Goal: Share content: Share content

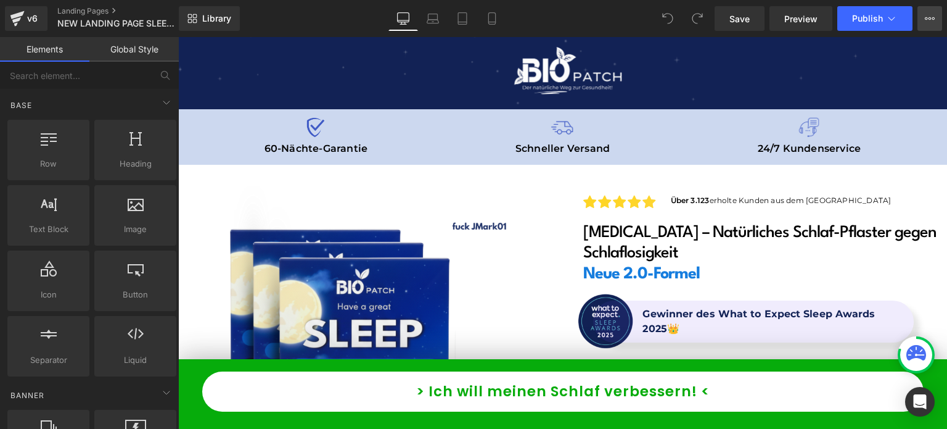
click at [926, 15] on icon at bounding box center [930, 19] width 10 height 10
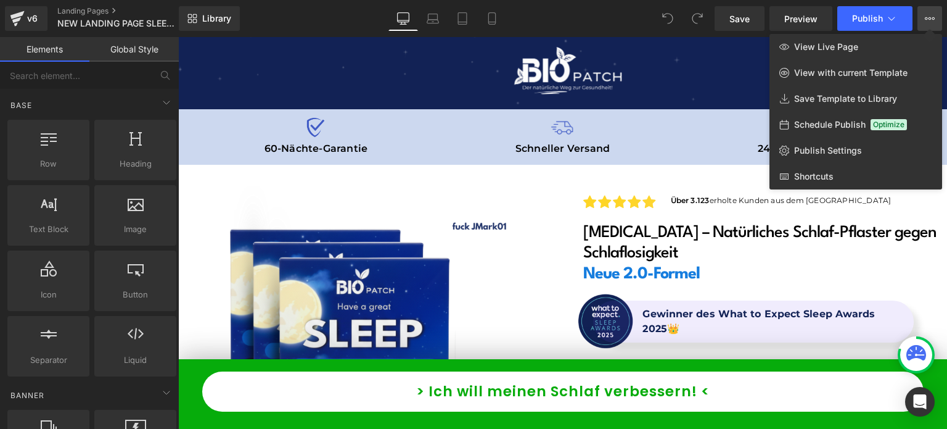
click at [471, 224] on div at bounding box center [562, 233] width 769 height 392
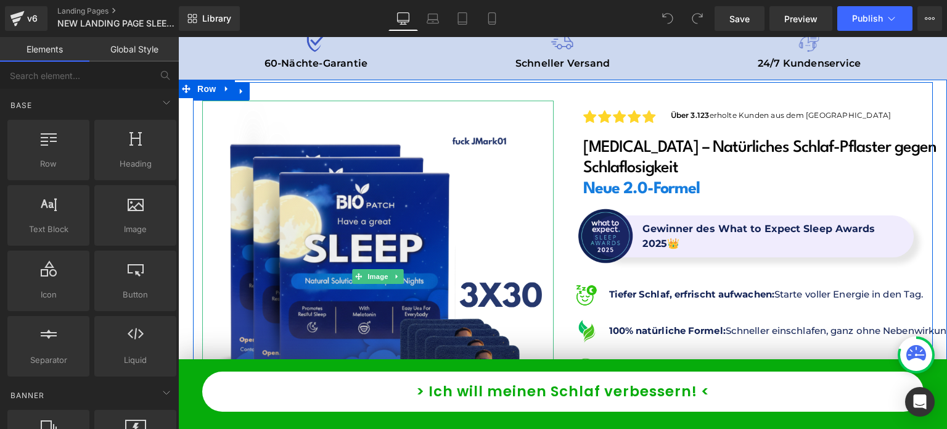
scroll to position [86, 0]
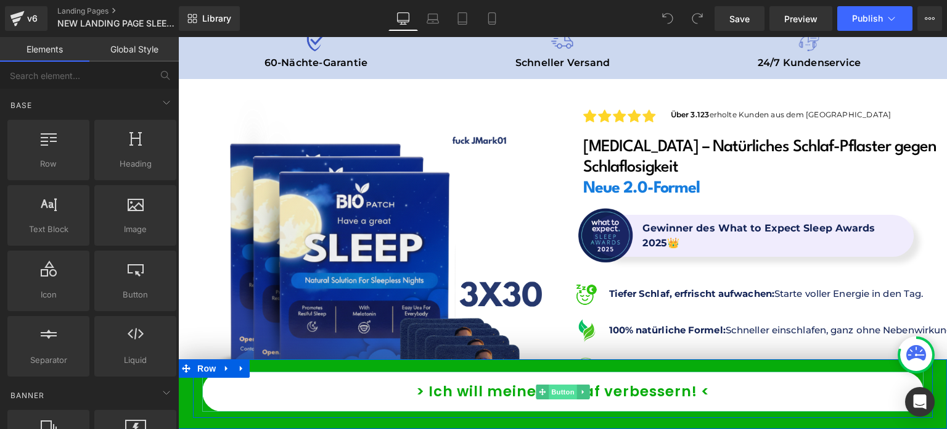
drag, startPoint x: 572, startPoint y: 395, endPoint x: 550, endPoint y: 390, distance: 22.1
click at [550, 390] on ul "Button" at bounding box center [563, 391] width 54 height 15
click at [550, 390] on span "Button" at bounding box center [563, 391] width 28 height 15
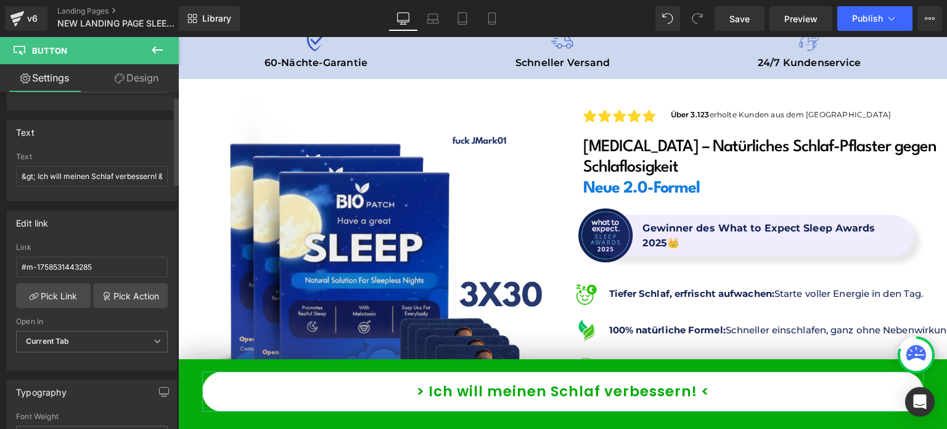
scroll to position [0, 0]
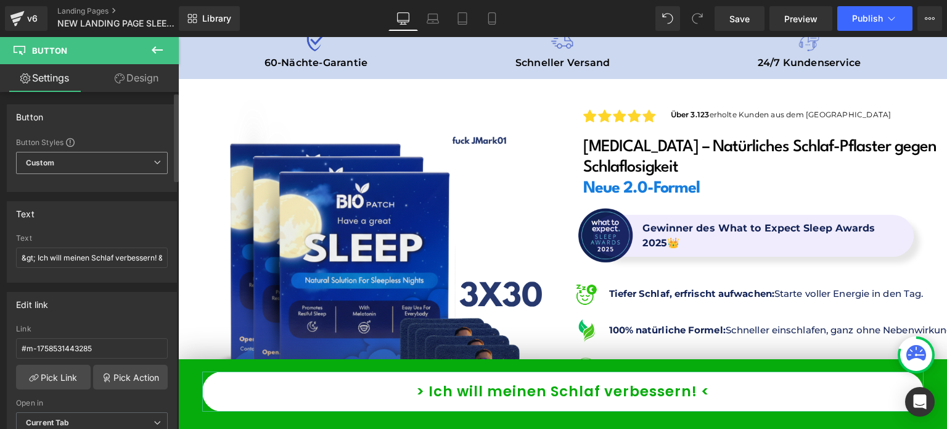
click at [100, 173] on div "Custom Setup Global Style Custom Setup Global Style" at bounding box center [92, 166] width 152 height 28
click at [88, 157] on span "Custom Setup Global Style" at bounding box center [92, 163] width 152 height 22
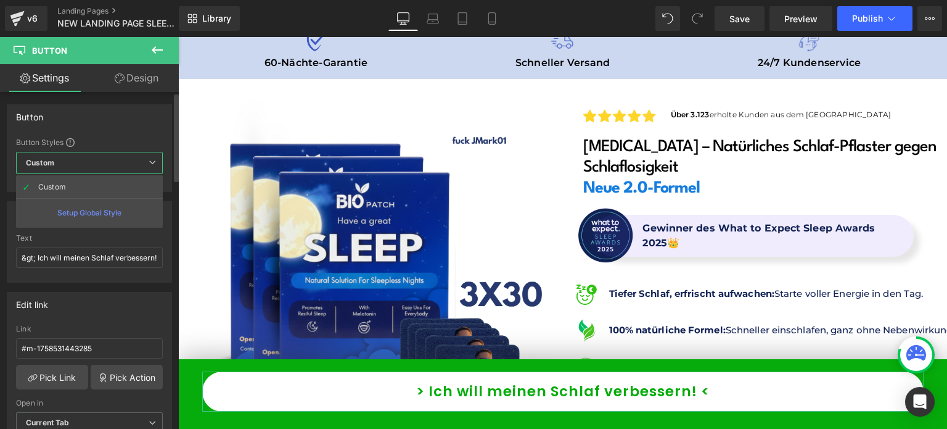
click at [88, 157] on span "Custom Setup Global Style" at bounding box center [89, 163] width 147 height 22
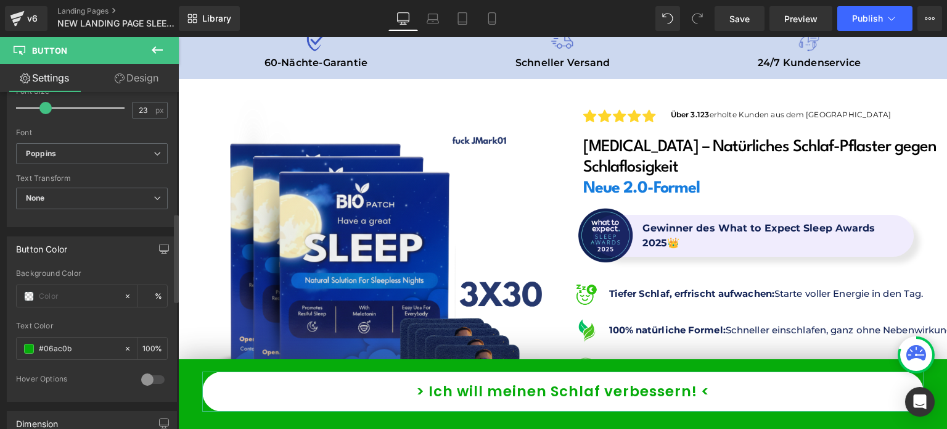
scroll to position [461, 0]
click at [29, 291] on span at bounding box center [29, 294] width 10 height 10
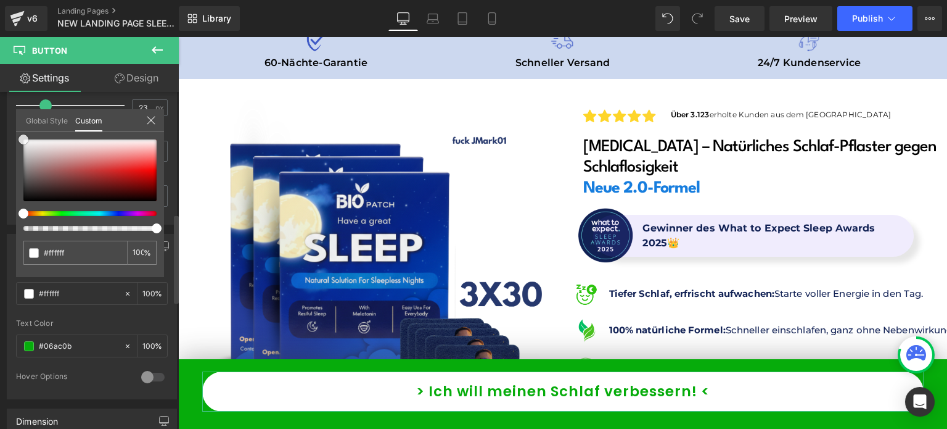
drag, startPoint x: 46, startPoint y: 184, endPoint x: 6, endPoint y: 133, distance: 65.0
click at [6, 225] on div "Button Color Background Color % rgb(6, 172, 11) Text Color #06ac0b 100 % 0 Hove…" at bounding box center [92, 312] width 184 height 175
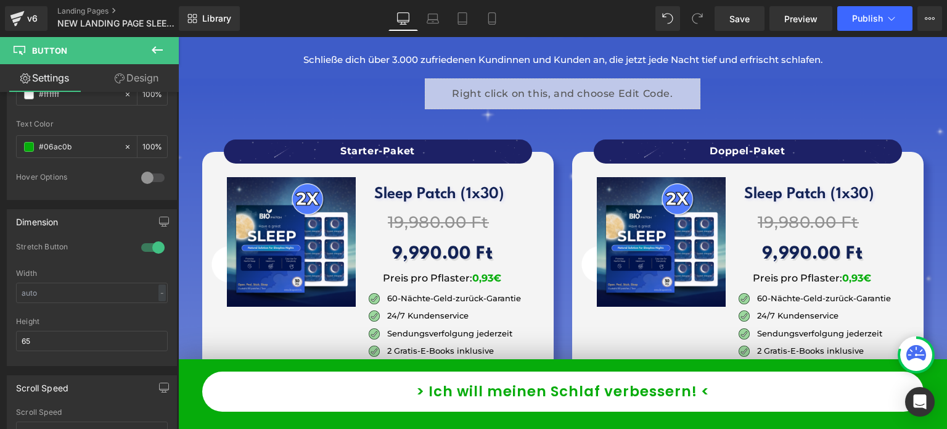
scroll to position [9718, 0]
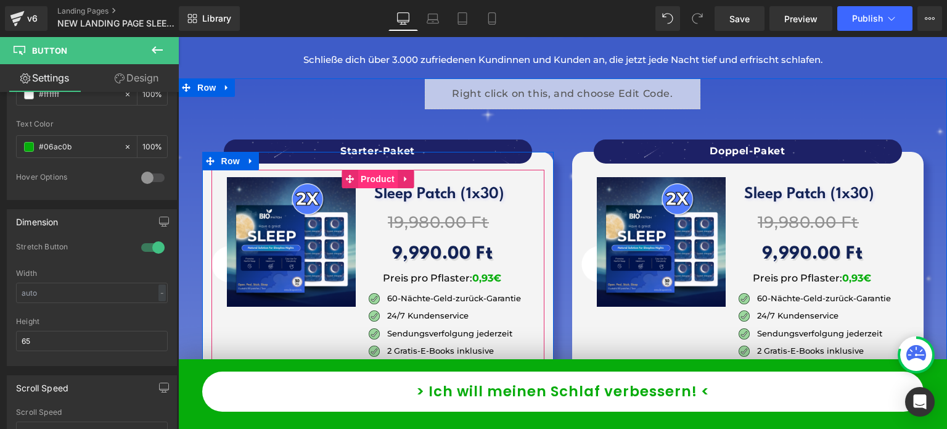
click at [363, 170] on span "Product" at bounding box center [378, 179] width 40 height 19
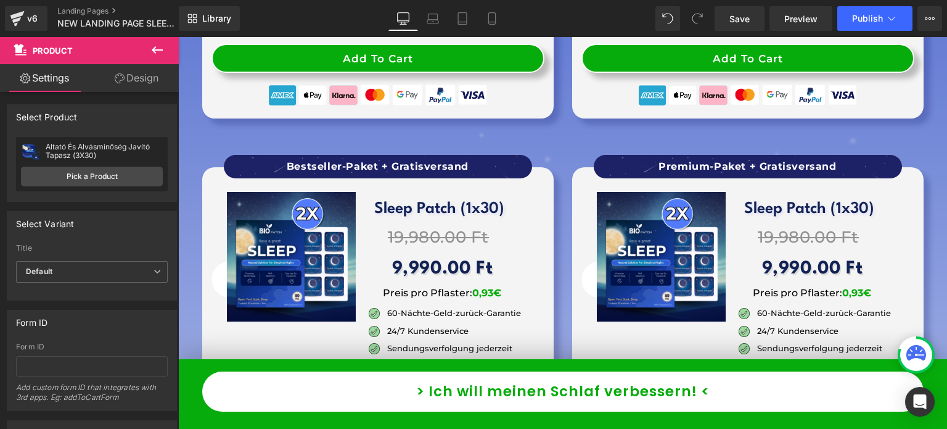
scroll to position [10012, 0]
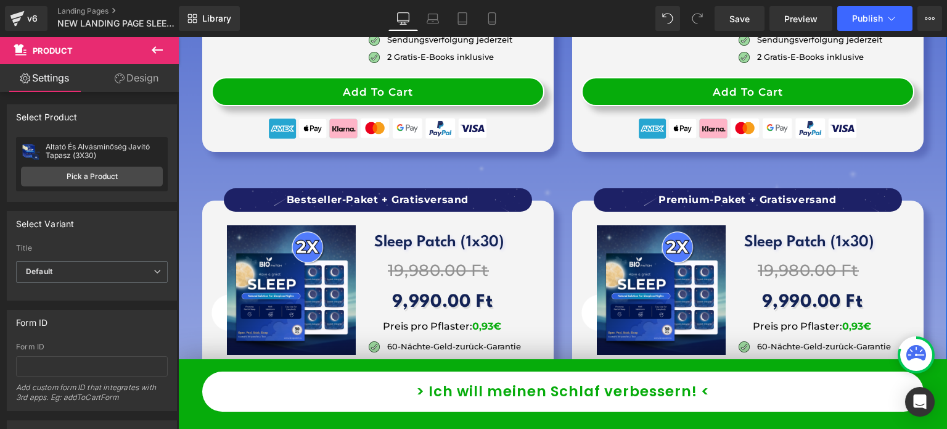
click at [936, 334] on div "Liquid Starter-Paket Heading Sale Off (P) Image Sleep Patch (1x30) Heading 19,9…" at bounding box center [562, 422] width 769 height 1274
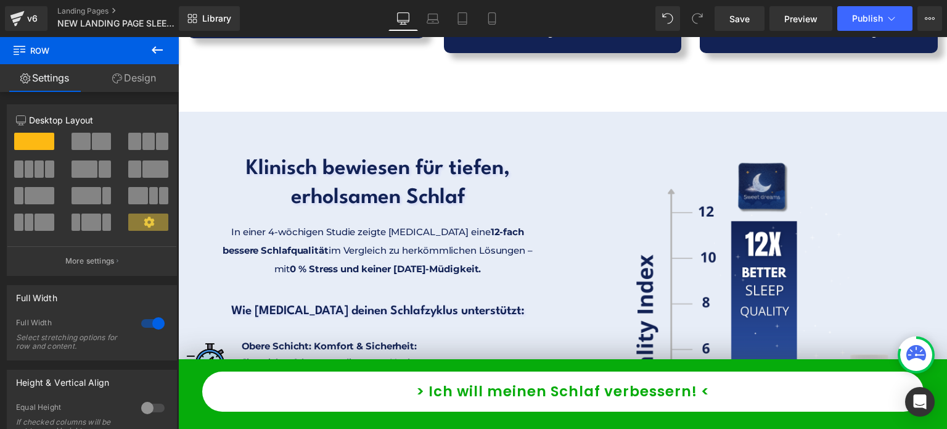
scroll to position [0, 0]
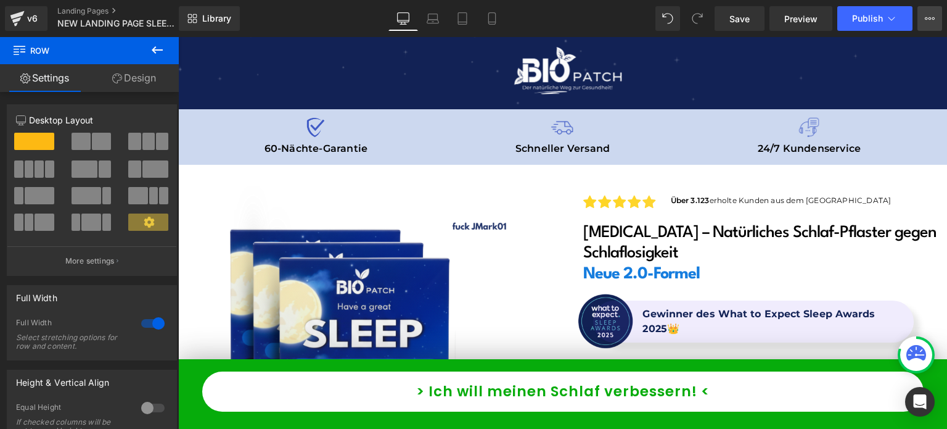
click at [928, 17] on icon at bounding box center [930, 19] width 10 height 10
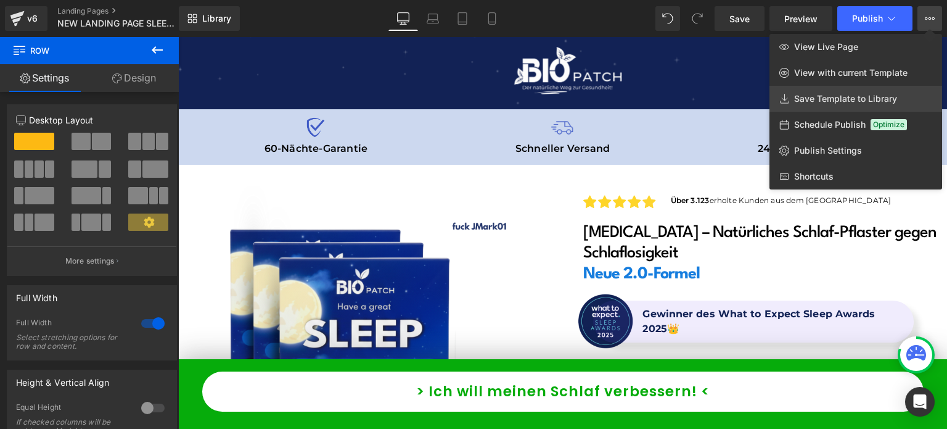
click at [843, 99] on span "Save Template to Library" at bounding box center [845, 98] width 103 height 11
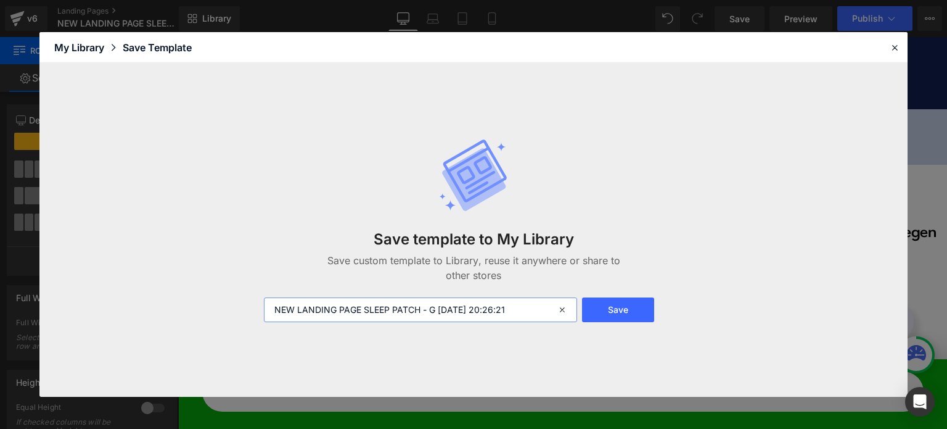
drag, startPoint x: 530, startPoint y: 313, endPoint x: 521, endPoint y: 313, distance: 9.9
click at [521, 313] on input "NEW LANDING PAGE SLEEP PATCH - G [DATE] 20:26:21" at bounding box center [420, 309] width 313 height 25
type input "NEW LANDING PAGE SLEEP PATCH - GERMAN - DE"
click at [606, 303] on button "Save" at bounding box center [618, 309] width 72 height 25
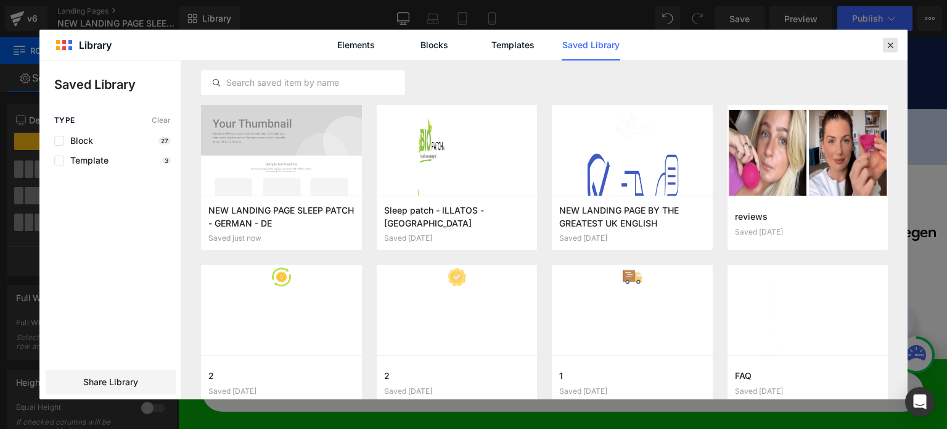
click at [896, 45] on icon at bounding box center [890, 44] width 11 height 11
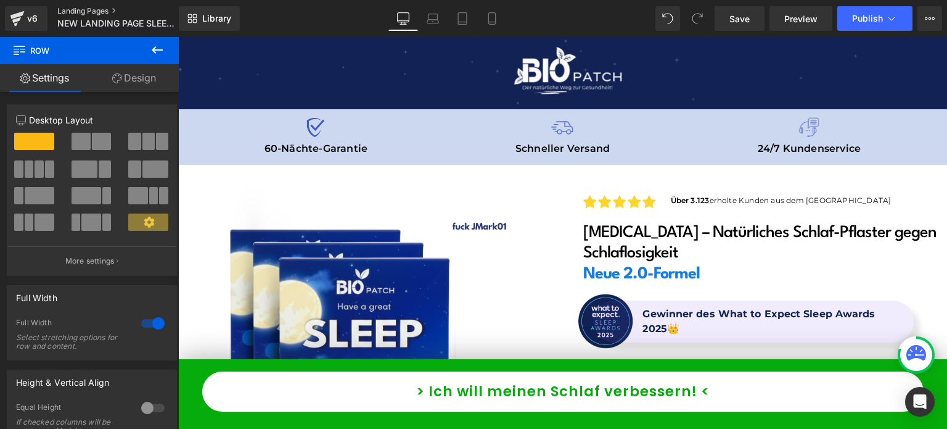
click at [63, 8] on link "Landing Pages" at bounding box center [128, 11] width 142 height 10
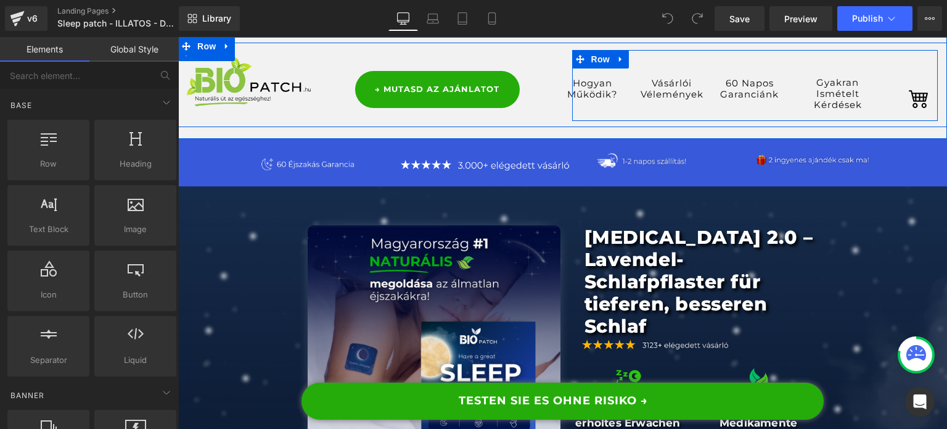
click at [871, 53] on div "Hogyan Működik? Button Vásárlói Vélemények Button 60 Napos Garanciánk Button Gy…" at bounding box center [724, 82] width 305 height 65
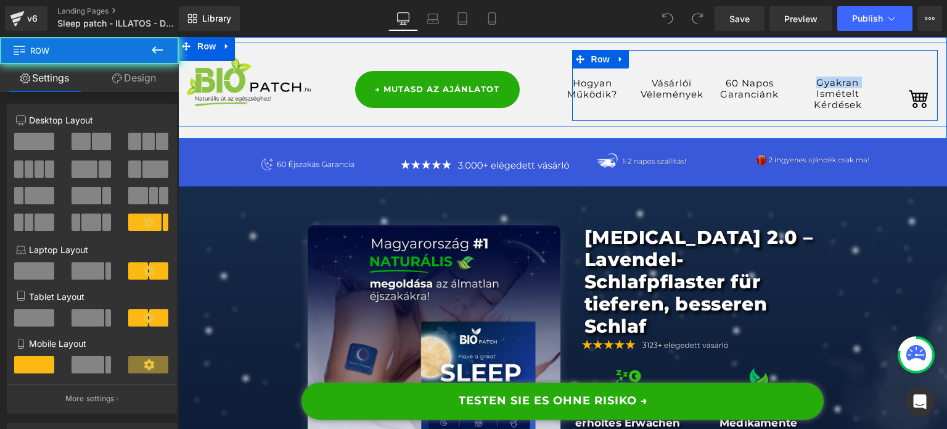
click at [871, 53] on div "Hogyan Működik? Button Vásárlói Vélemények Button 60 Napos Garanciánk Button Gy…" at bounding box center [724, 82] width 305 height 65
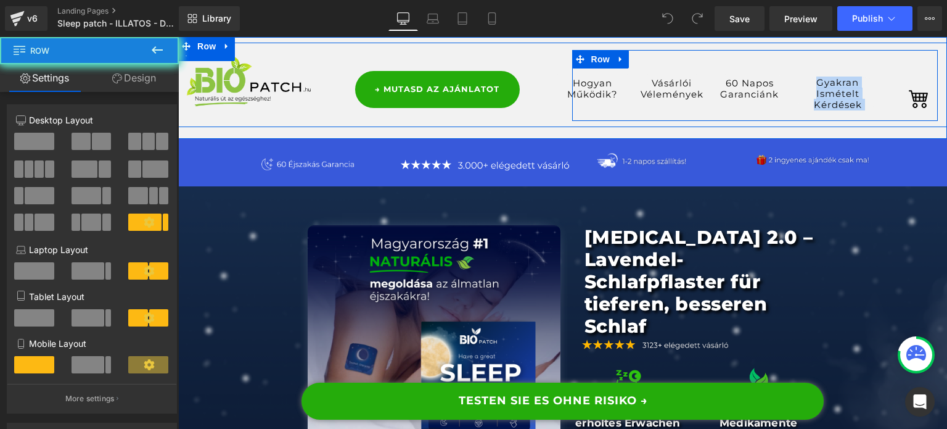
click at [871, 53] on div "Hogyan Működik? Button Vásárlói Vélemények Button 60 Napos Garanciánk Button Gy…" at bounding box center [724, 82] width 305 height 65
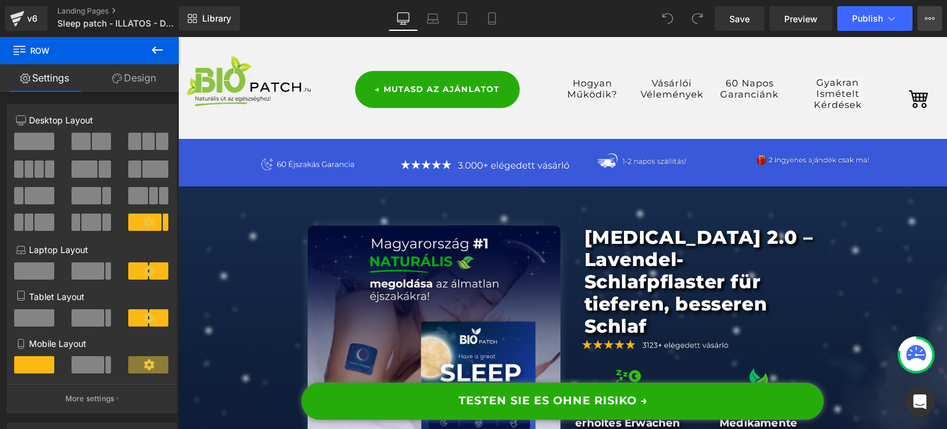
click at [925, 29] on button "View Live Page View with current Template Save Template to Library Schedule Pub…" at bounding box center [930, 18] width 25 height 25
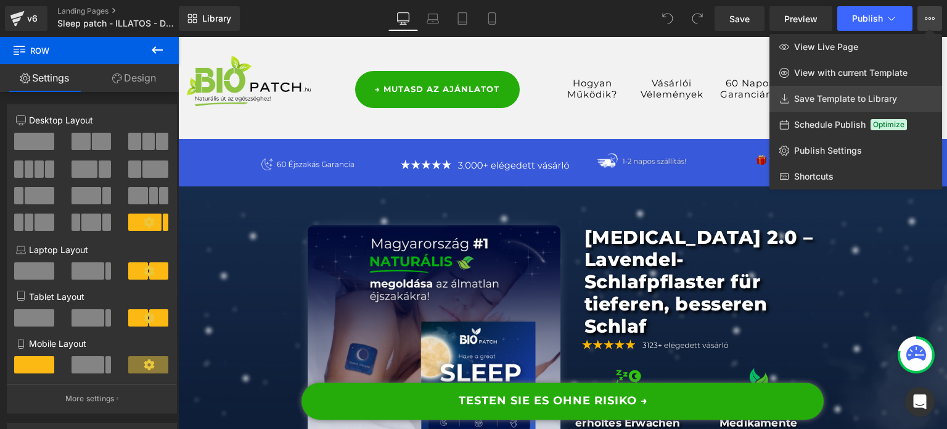
click at [822, 96] on span "Save Template to Library" at bounding box center [845, 98] width 103 height 11
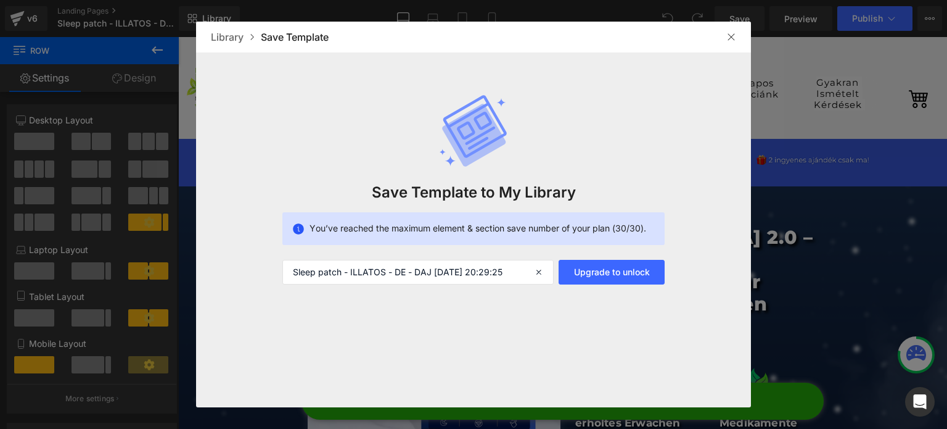
click at [731, 37] on img at bounding box center [732, 37] width 10 height 10
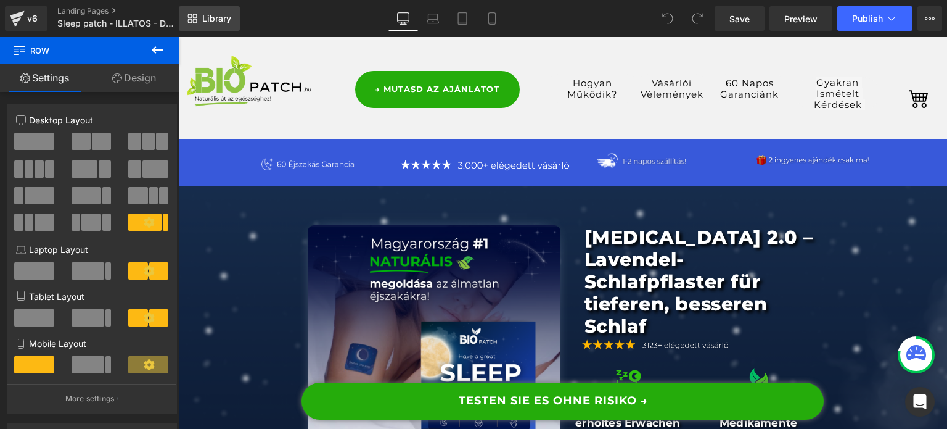
click at [221, 21] on span "Library" at bounding box center [216, 18] width 29 height 11
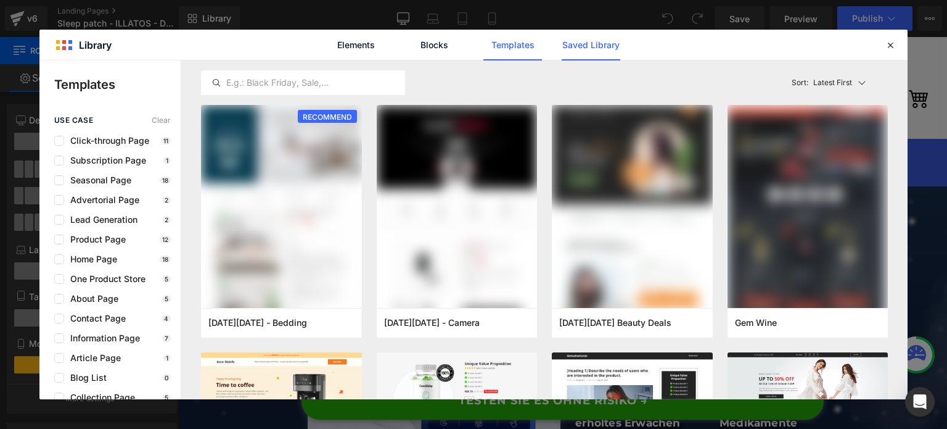
click at [582, 56] on link "Saved Library" at bounding box center [591, 45] width 59 height 31
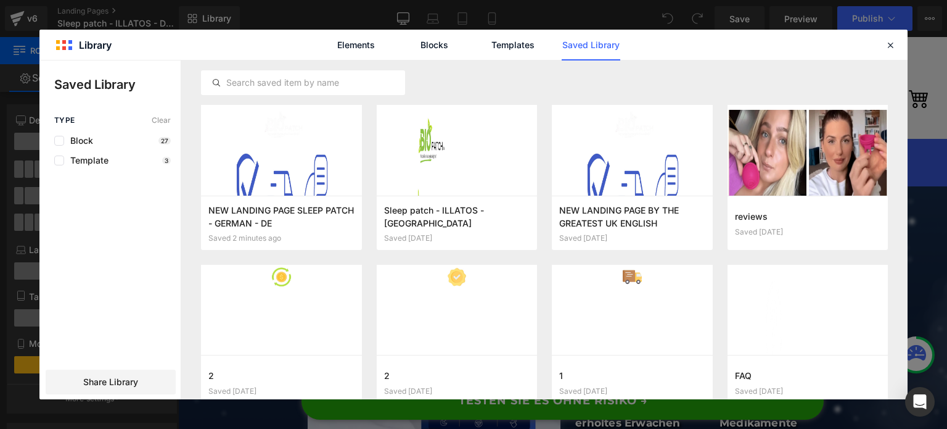
click at [643, 47] on div "Elements Blocks Templates Saved Library" at bounding box center [473, 45] width 868 height 30
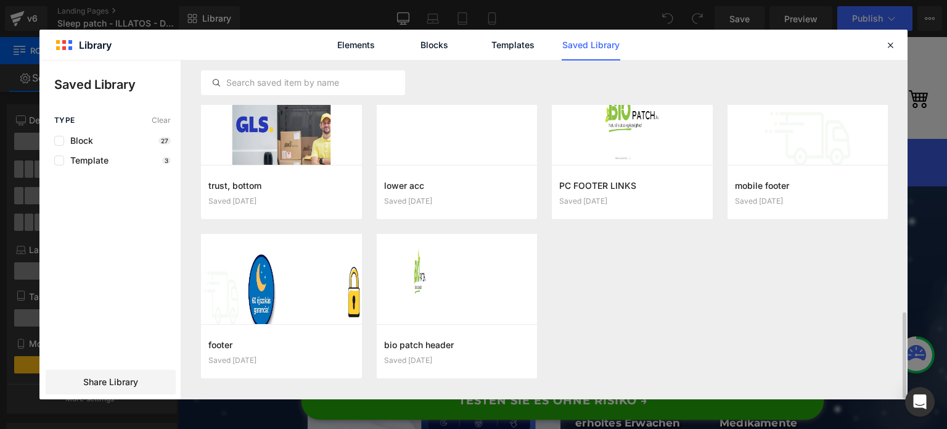
scroll to position [984, 0]
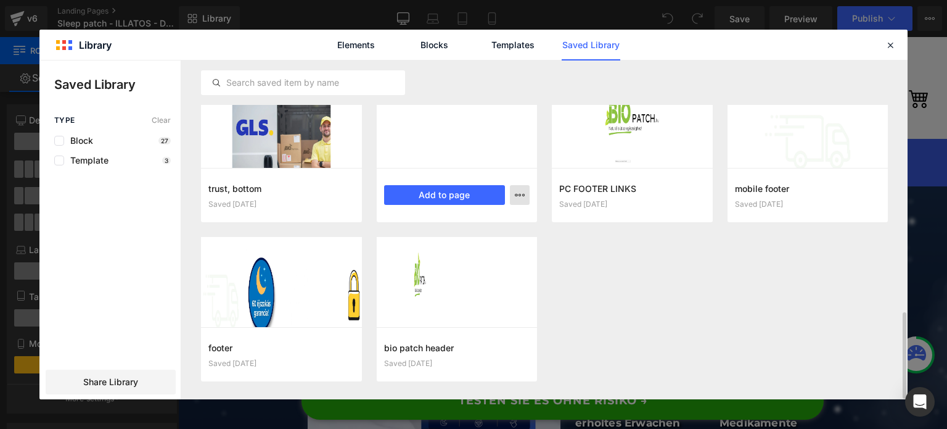
click at [521, 196] on icon "button" at bounding box center [520, 195] width 10 height 10
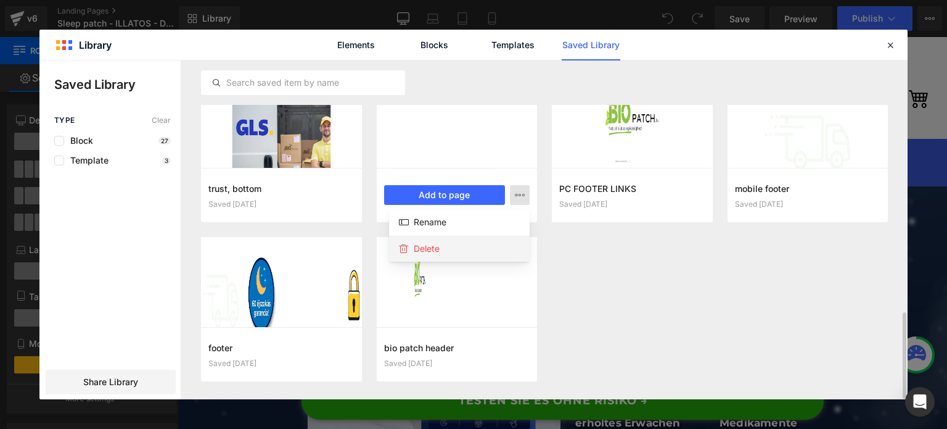
click at [484, 258] on div "Delete" at bounding box center [459, 249] width 141 height 26
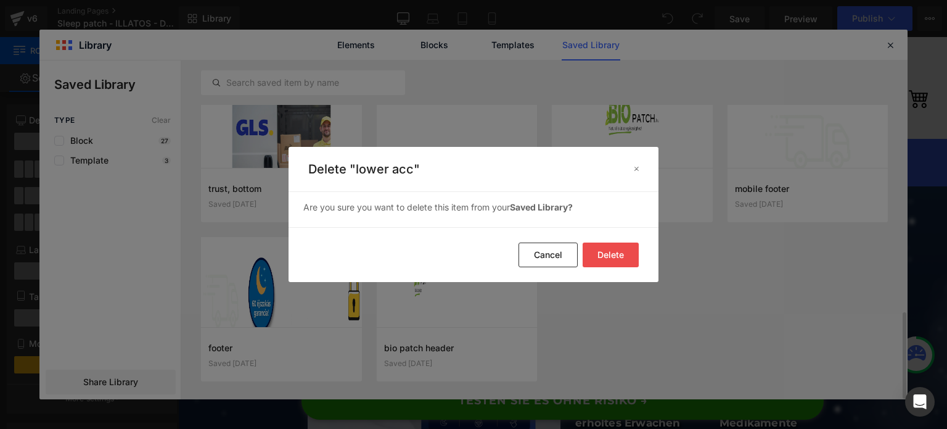
click at [594, 256] on button "Delete" at bounding box center [611, 254] width 56 height 25
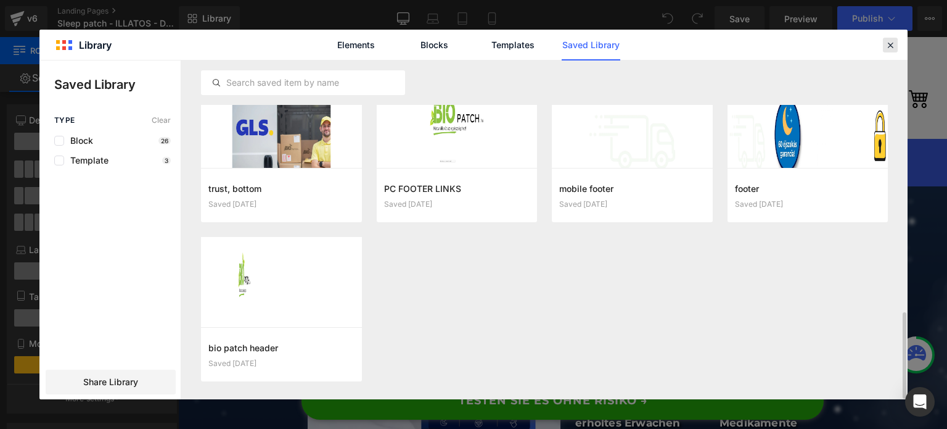
click at [891, 46] on icon at bounding box center [890, 44] width 11 height 11
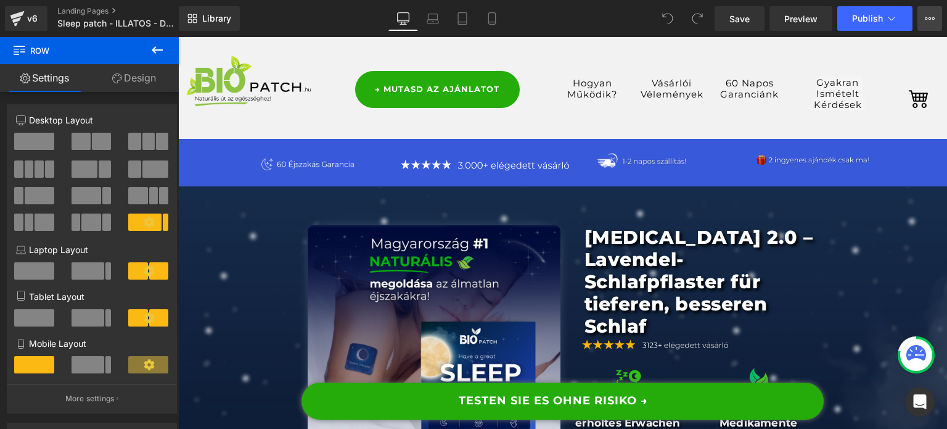
click at [926, 22] on icon at bounding box center [930, 19] width 10 height 10
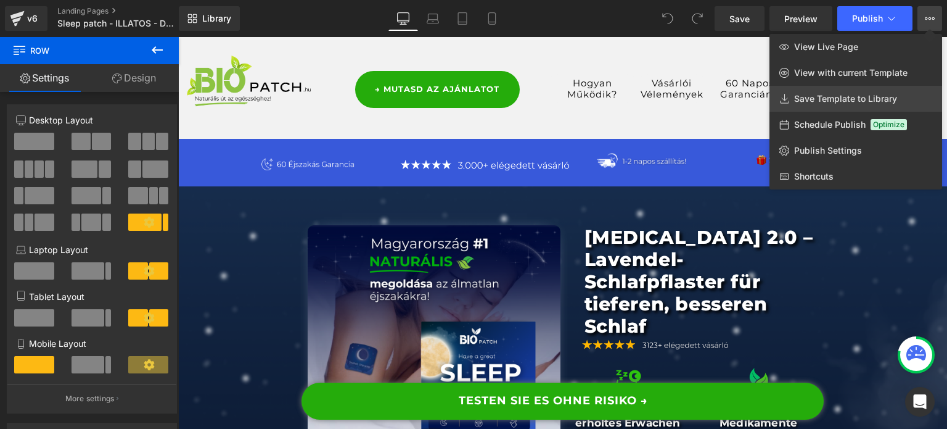
click at [846, 105] on link "Save Template to Library" at bounding box center [856, 99] width 173 height 26
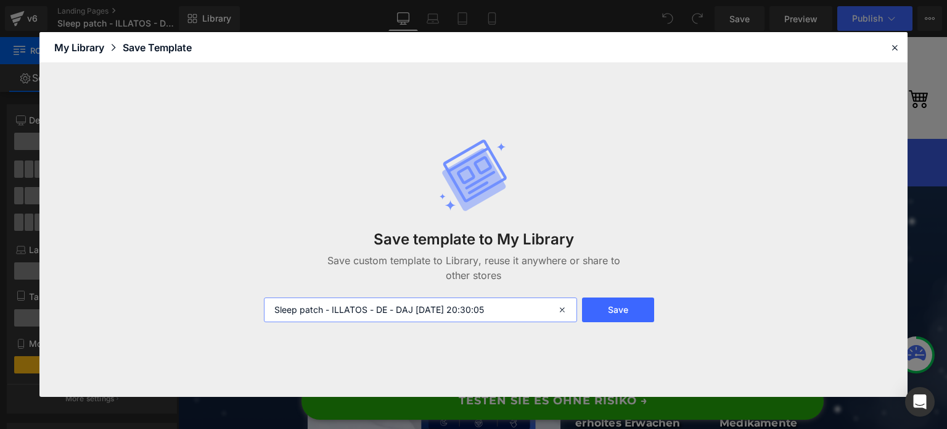
drag, startPoint x: 525, startPoint y: 315, endPoint x: 413, endPoint y: 310, distance: 112.4
click at [413, 310] on input "Sleep patch - ILLATOS - DE - DAJ 2025-09-26 20:30:05" at bounding box center [420, 309] width 313 height 25
click at [345, 306] on input "Sleep patch - ILLATOS - DE" at bounding box center [420, 309] width 313 height 25
type input "Sleep patch - OLD PP - DE"
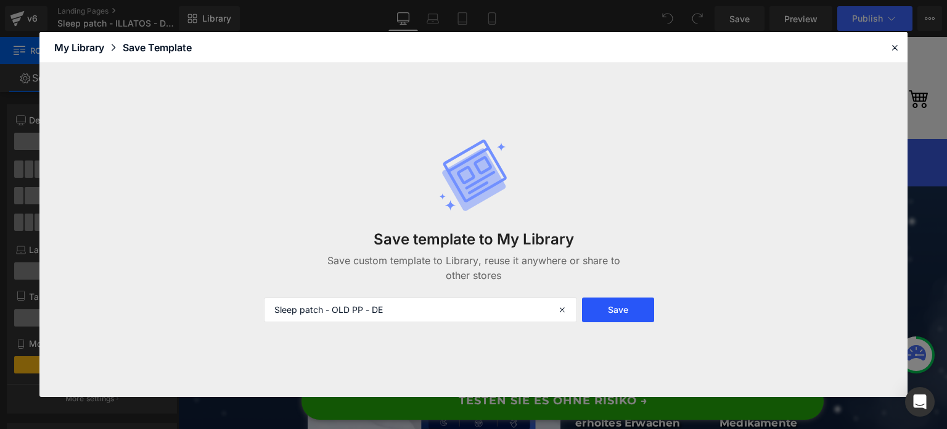
click at [624, 304] on button "Save" at bounding box center [618, 309] width 72 height 25
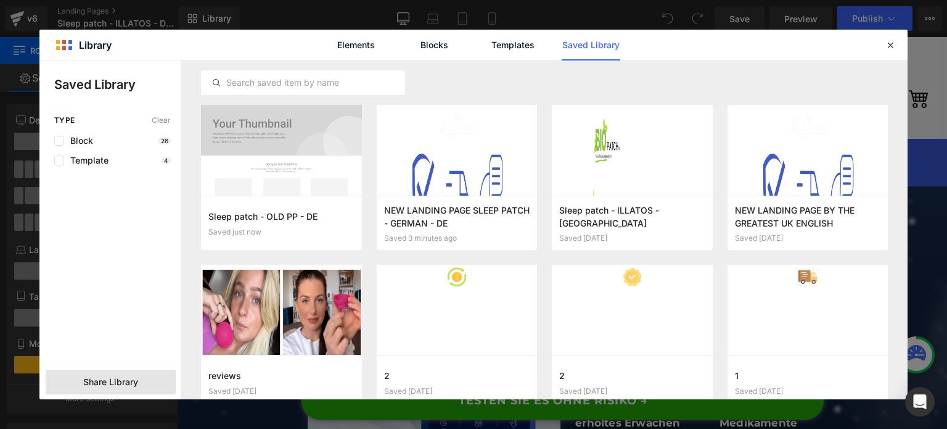
click at [112, 378] on span "Share Library" at bounding box center [110, 382] width 55 height 12
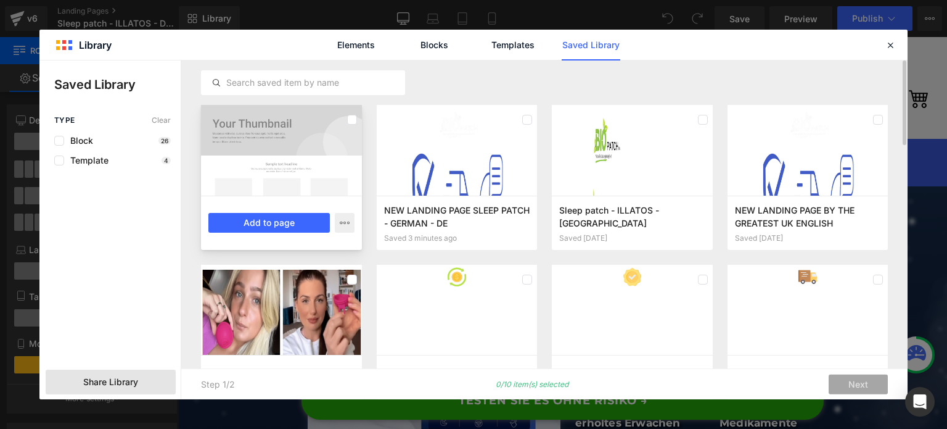
click at [302, 173] on div at bounding box center [281, 150] width 161 height 91
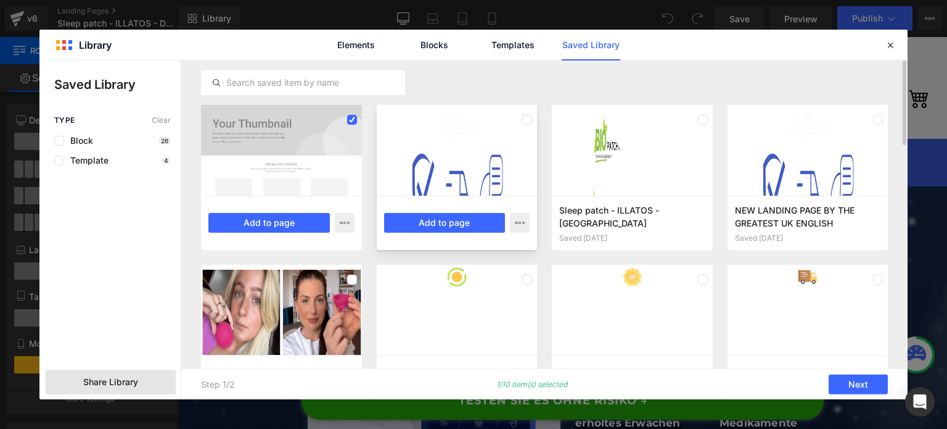
click at [441, 155] on div at bounding box center [457, 150] width 161 height 91
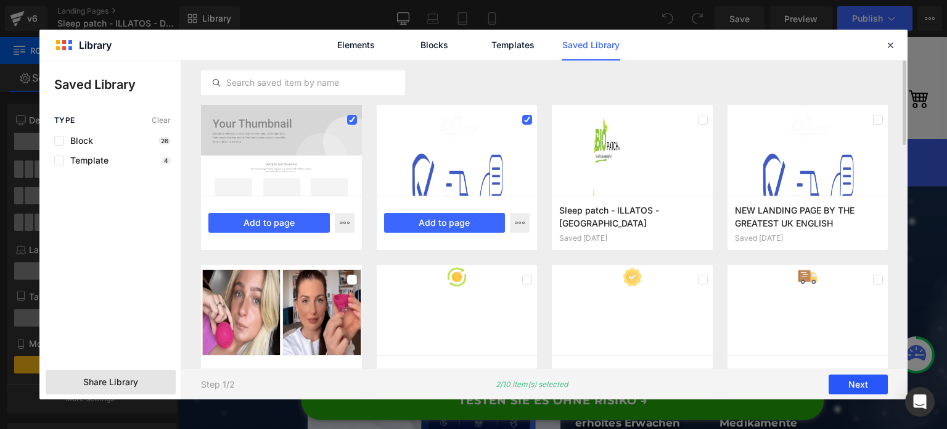
click at [854, 380] on button "Next" at bounding box center [858, 384] width 59 height 20
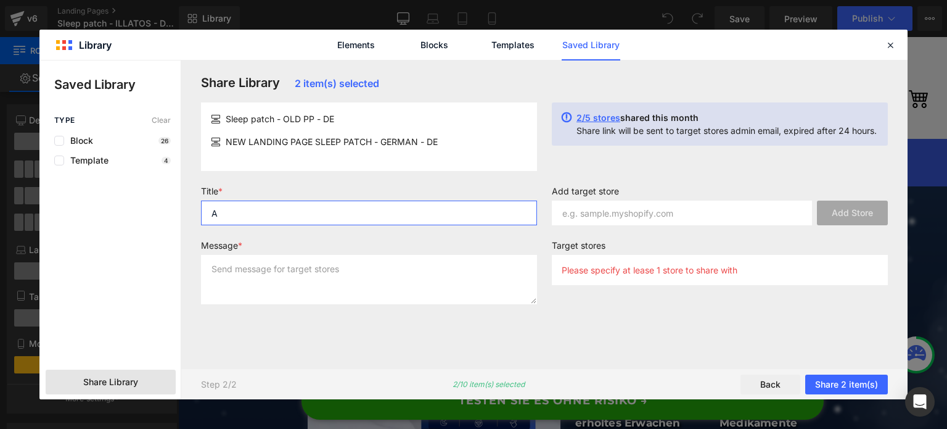
click at [463, 217] on input "A" at bounding box center [369, 212] width 336 height 25
type input "ASDASD"
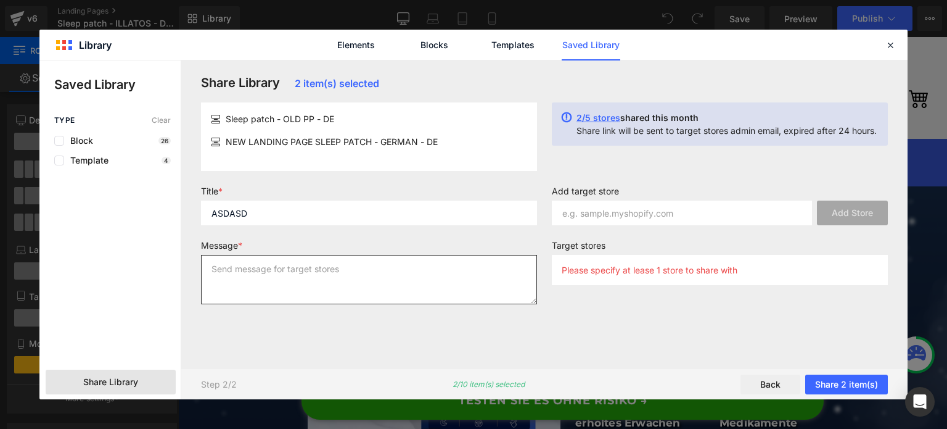
click at [363, 294] on textarea at bounding box center [369, 279] width 336 height 49
type textarea "ADS"
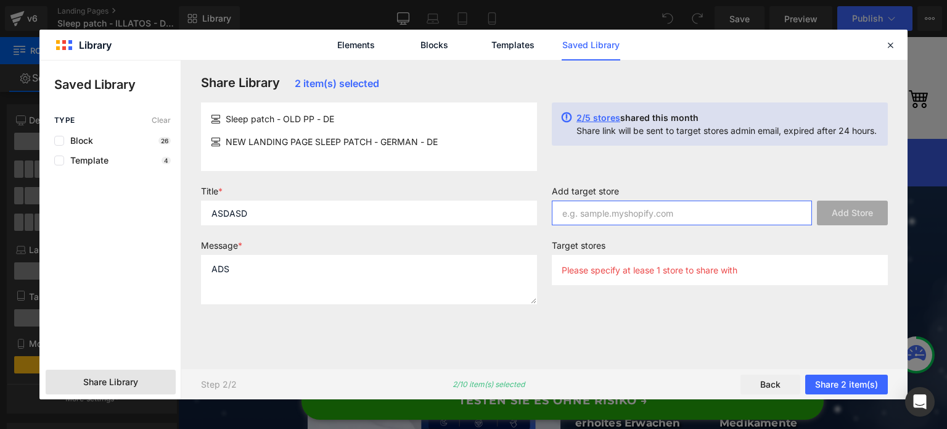
paste input "wbbzg3-zk/products"
click at [636, 216] on input "wbbzg3-zk/products" at bounding box center [682, 212] width 260 height 25
type input "wbbzg3-zk.myshopify.com"
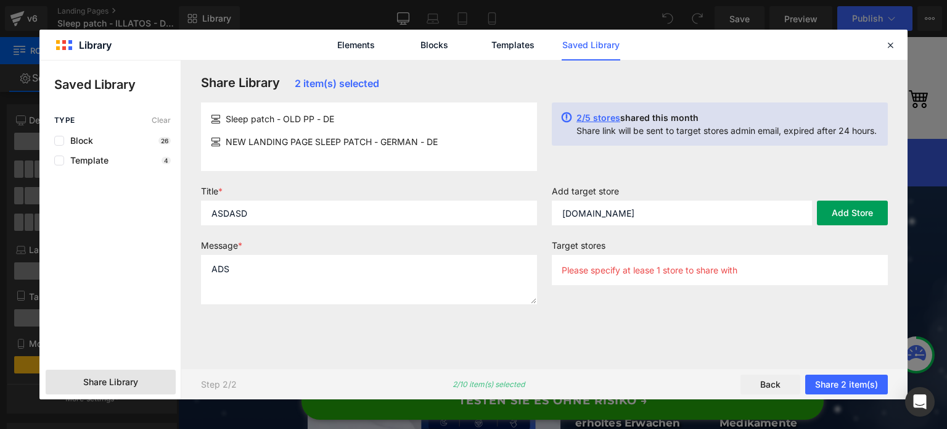
click at [858, 210] on button "Add Store" at bounding box center [852, 212] width 71 height 25
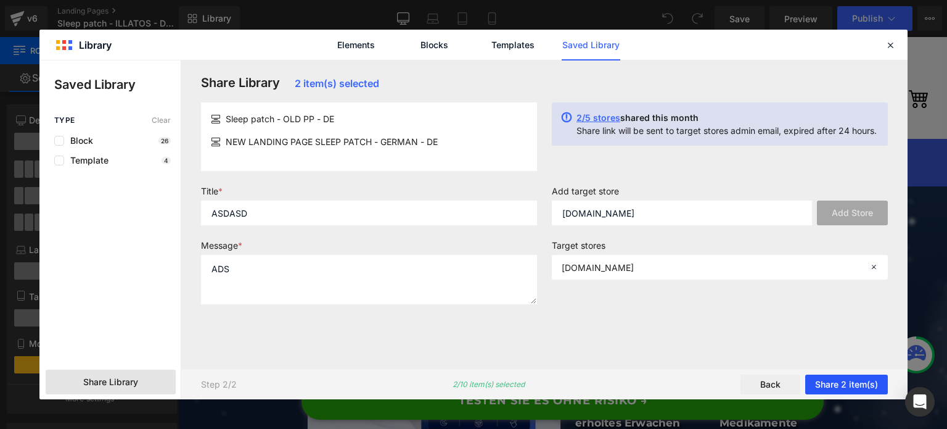
click at [829, 379] on button "Share 2 item(s)" at bounding box center [847, 384] width 83 height 20
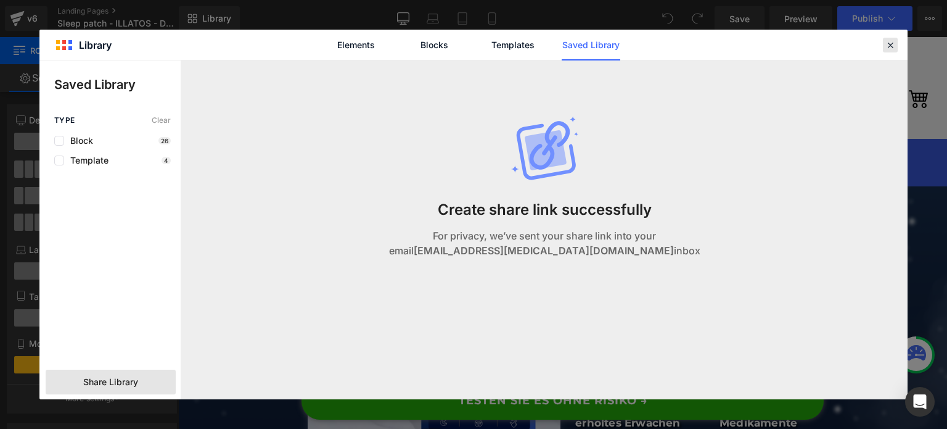
click at [886, 47] on icon at bounding box center [890, 44] width 11 height 11
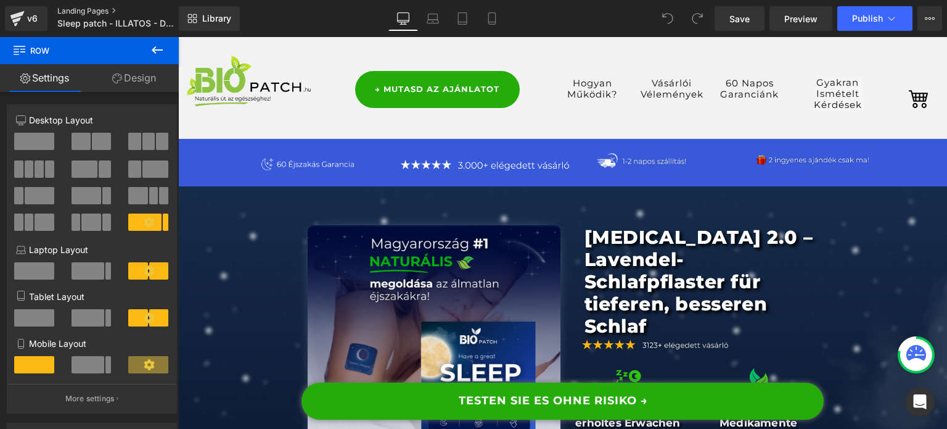
click at [96, 10] on link "Landing Pages" at bounding box center [128, 11] width 142 height 10
